Goal: Transaction & Acquisition: Purchase product/service

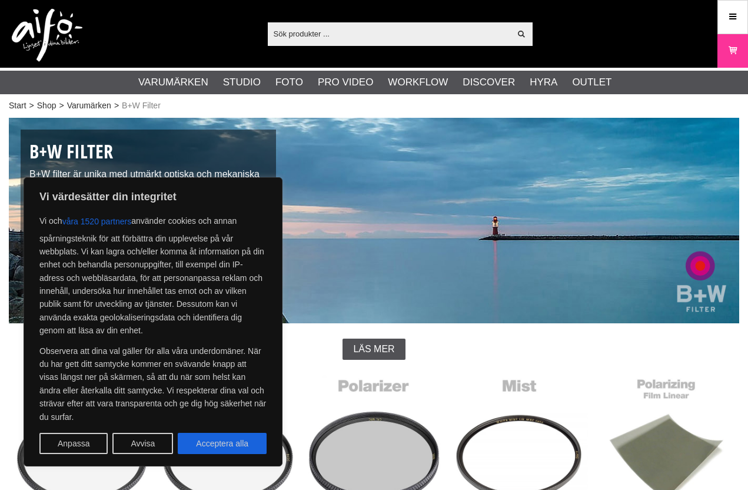
click at [238, 443] on button "Acceptera alla" at bounding box center [222, 443] width 89 height 21
checkbox input "true"
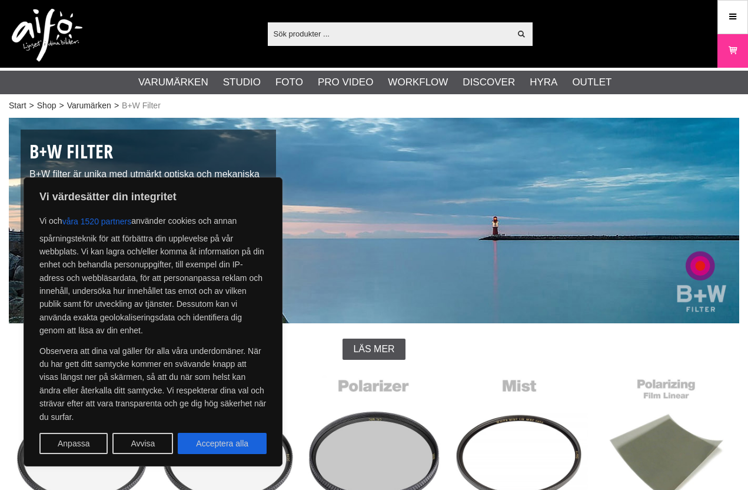
checkbox input "true"
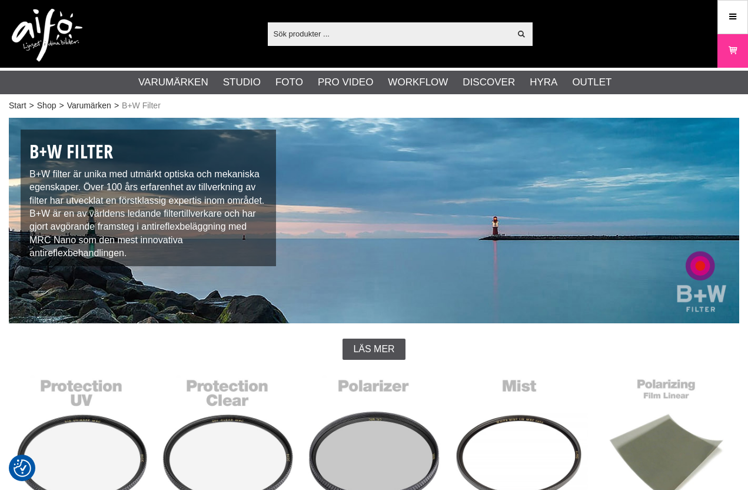
click at [380, 449] on link "Polarisationsfilter" at bounding box center [374, 451] width 146 height 159
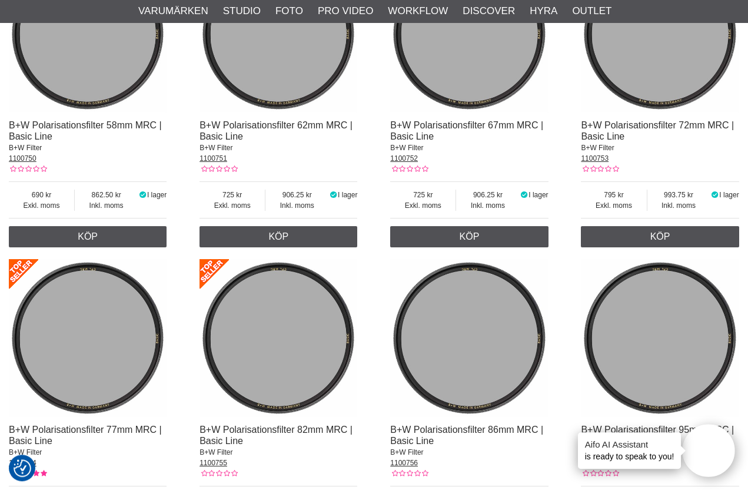
scroll to position [1149, 0]
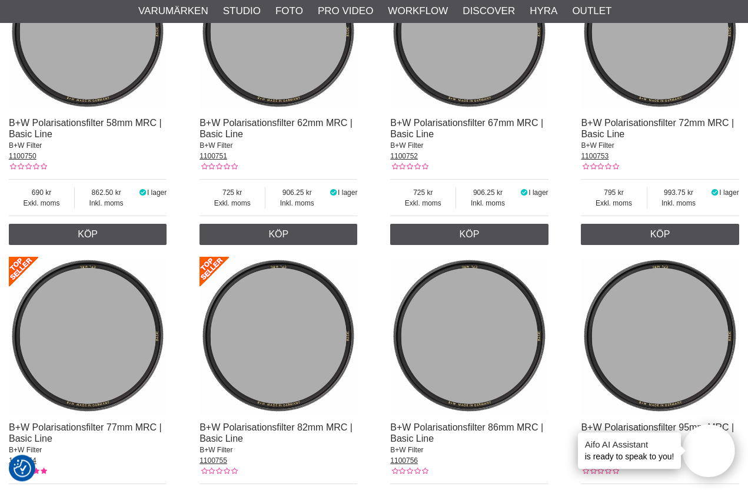
click at [115, 360] on img at bounding box center [88, 336] width 158 height 158
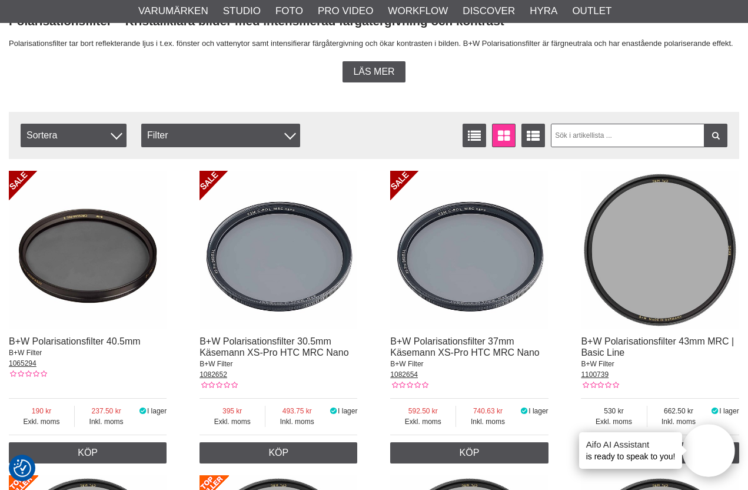
scroll to position [312, 0]
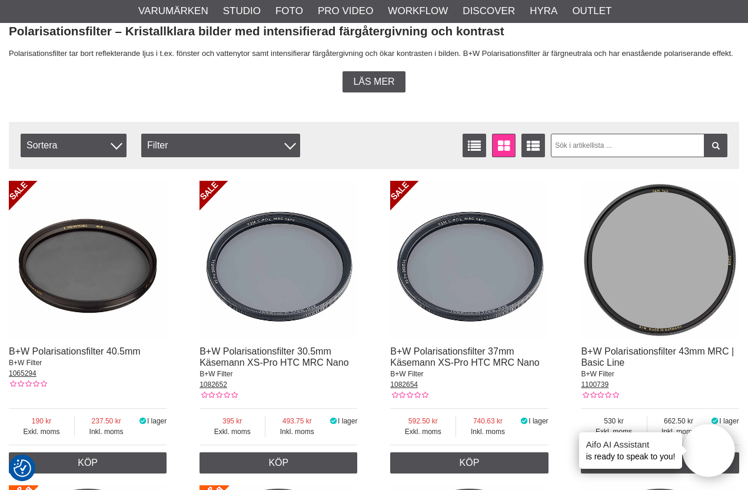
click at [291, 150] on div "Filter" at bounding box center [220, 146] width 159 height 24
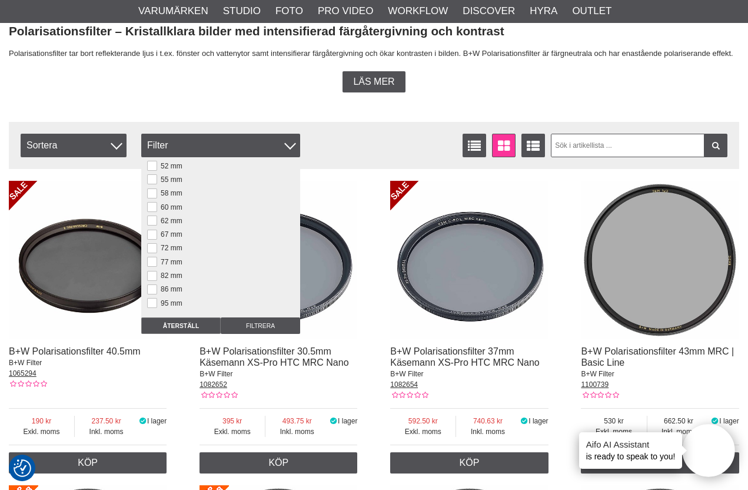
scroll to position [113, 0]
click at [156, 260] on button at bounding box center [152, 262] width 10 height 10
click at [269, 325] on input "Filtrera" at bounding box center [260, 325] width 79 height 16
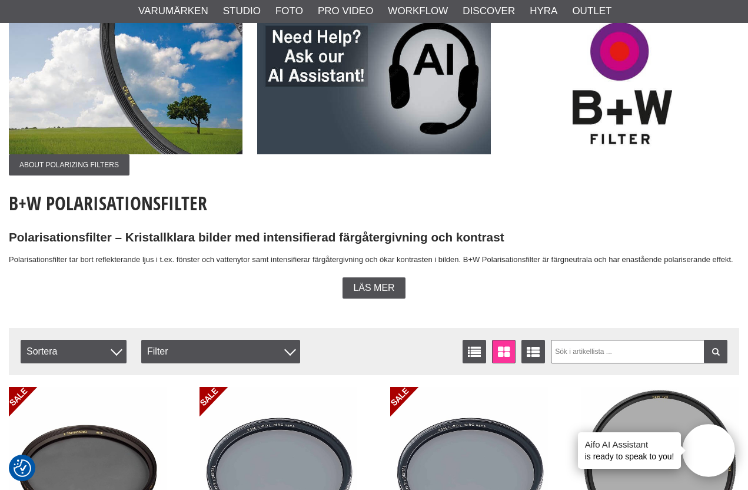
scroll to position [107, 0]
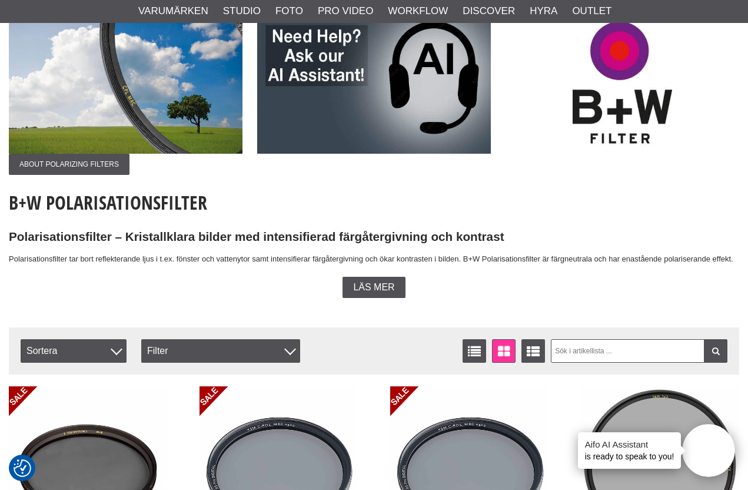
click at [126, 346] on span "Sortera" at bounding box center [74, 351] width 106 height 24
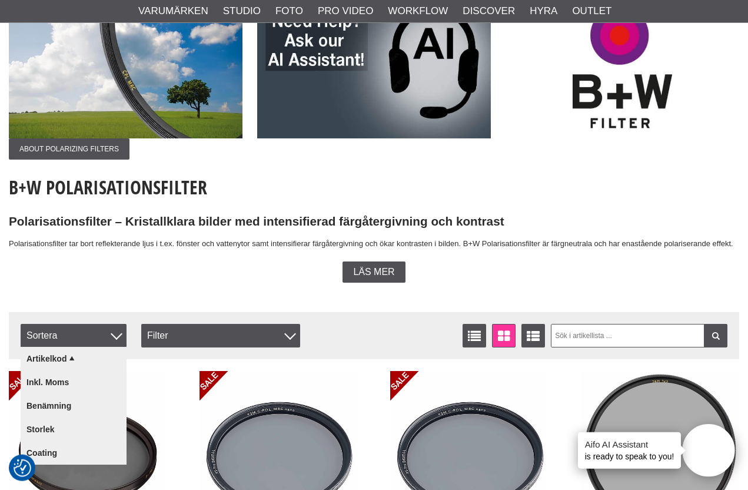
scroll to position [122, 0]
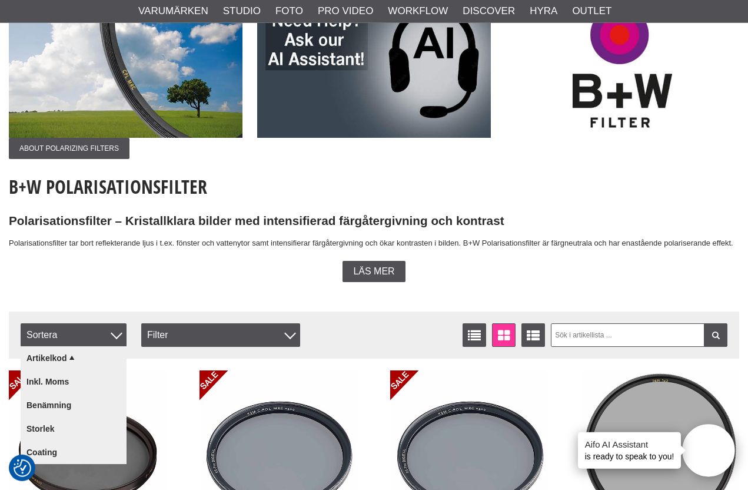
click at [64, 425] on link "Storlek" at bounding box center [74, 429] width 106 height 24
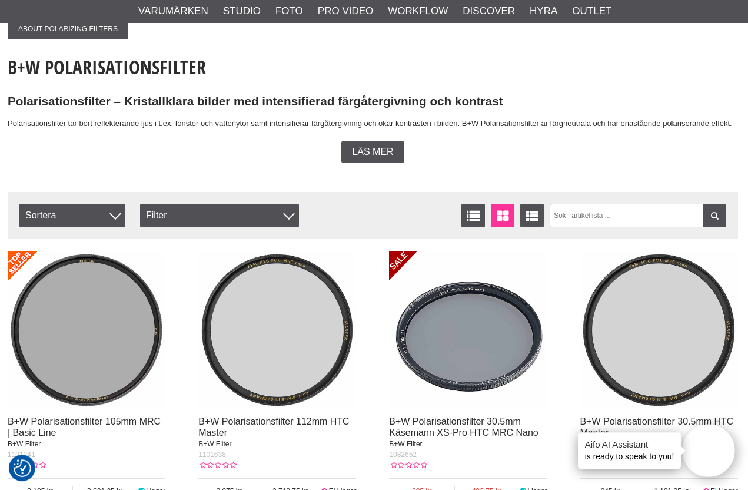
scroll to position [241, 1]
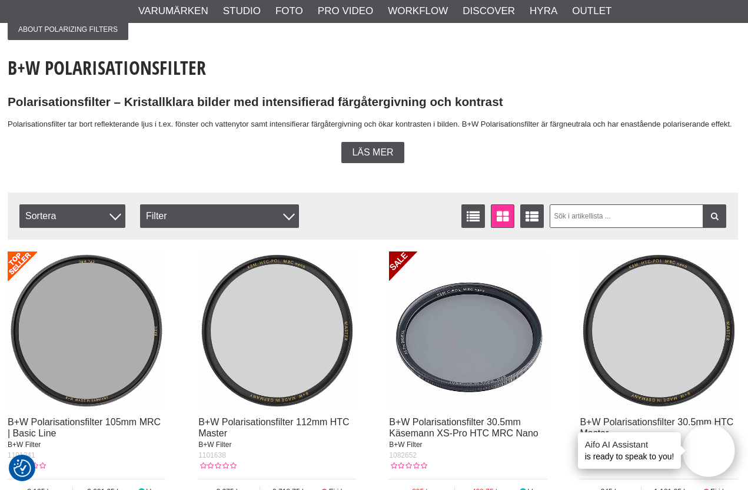
click at [290, 220] on div "Filter" at bounding box center [219, 216] width 159 height 24
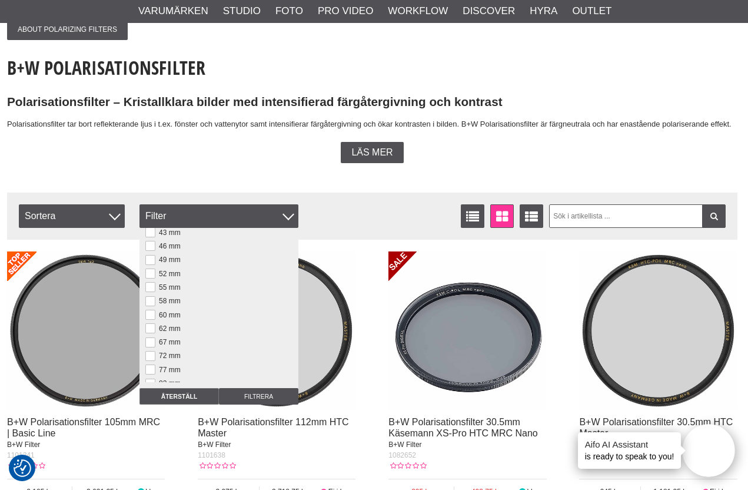
scroll to position [79, 0]
click at [152, 365] on button at bounding box center [150, 367] width 10 height 10
click at [261, 395] on input "Filtrera" at bounding box center [258, 396] width 79 height 16
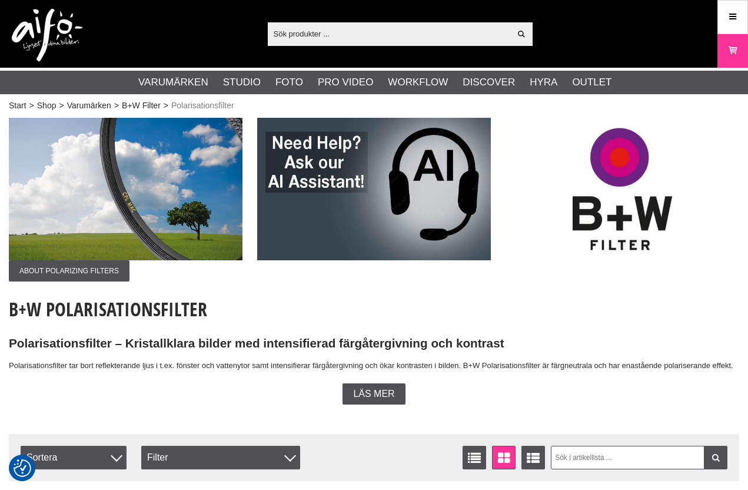
checkbox input "true"
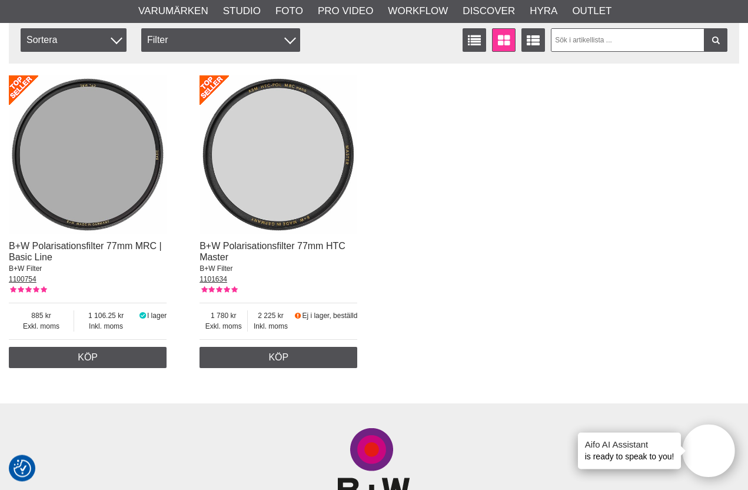
scroll to position [439, 0]
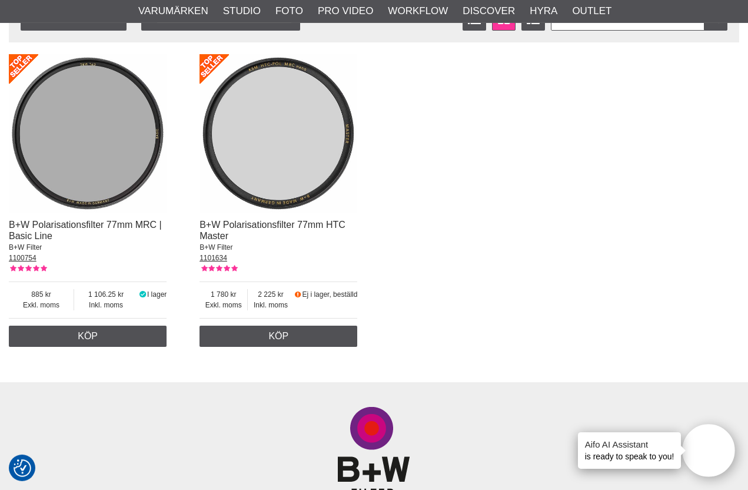
click at [300, 180] on img at bounding box center [279, 133] width 158 height 158
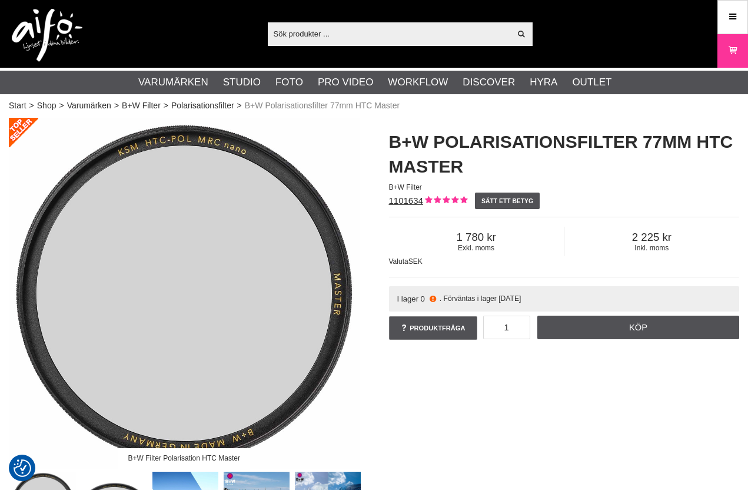
checkbox input "true"
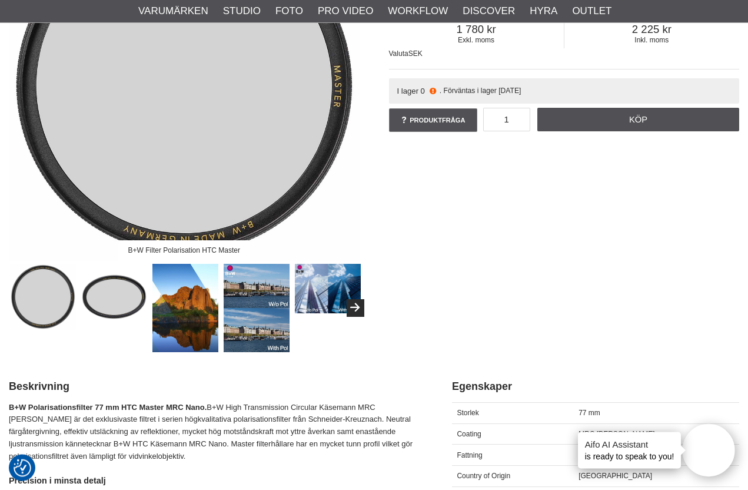
scroll to position [208, 0]
click at [191, 286] on img at bounding box center [185, 308] width 67 height 88
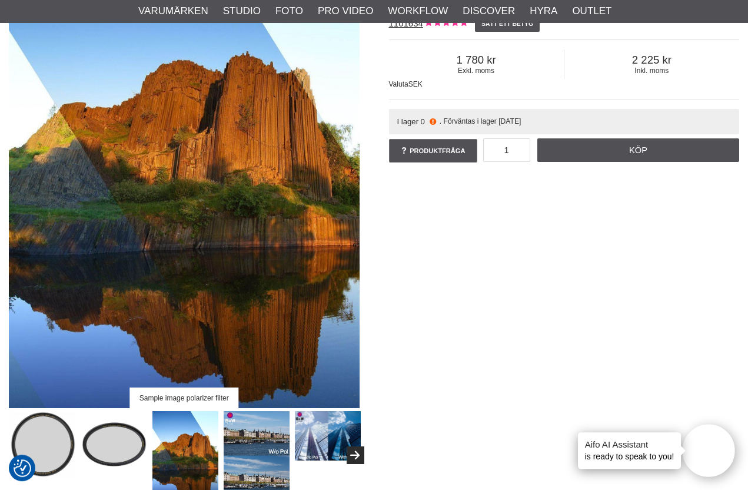
scroll to position [181, 0]
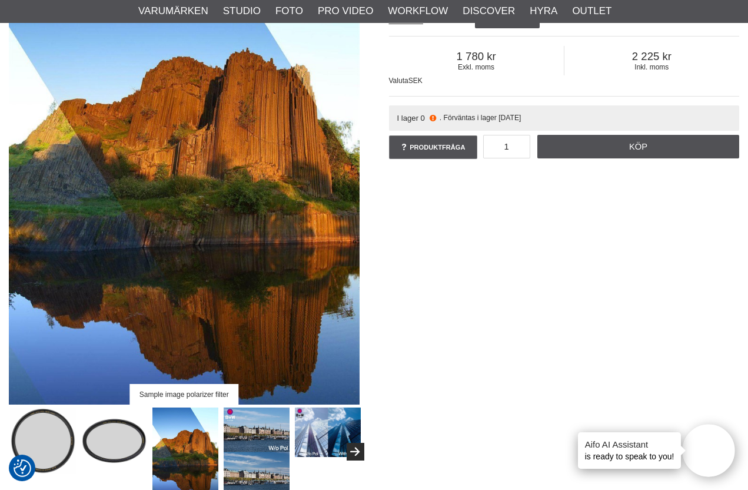
click at [263, 443] on img at bounding box center [257, 451] width 67 height 89
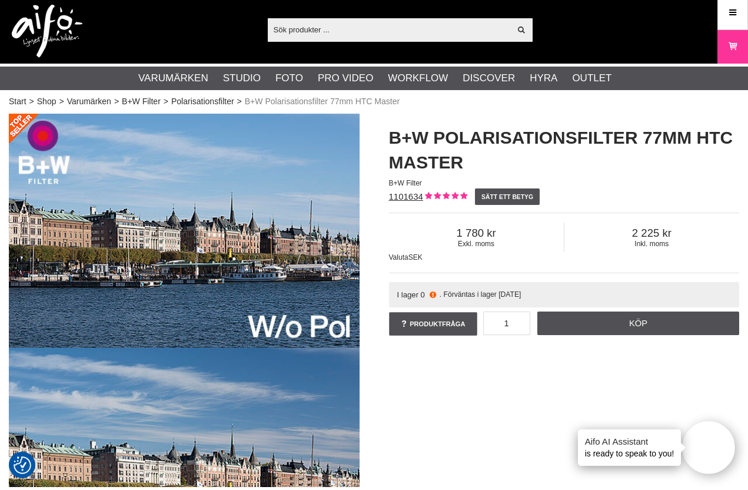
scroll to position [0, 0]
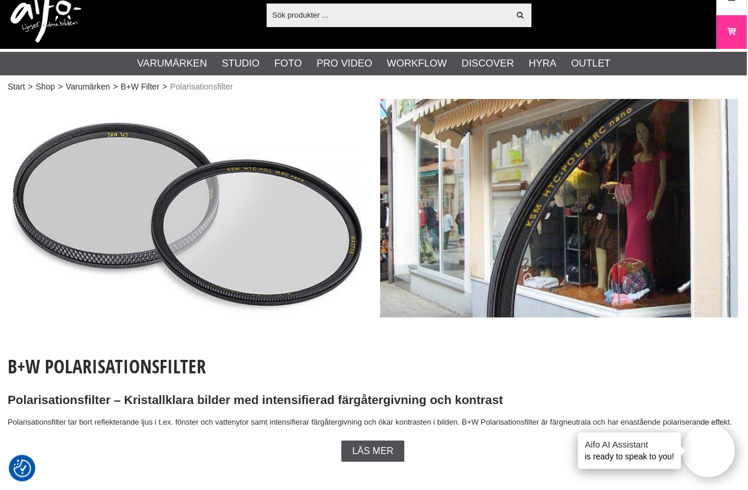
scroll to position [0, 1]
